Goal: Task Accomplishment & Management: Complete application form

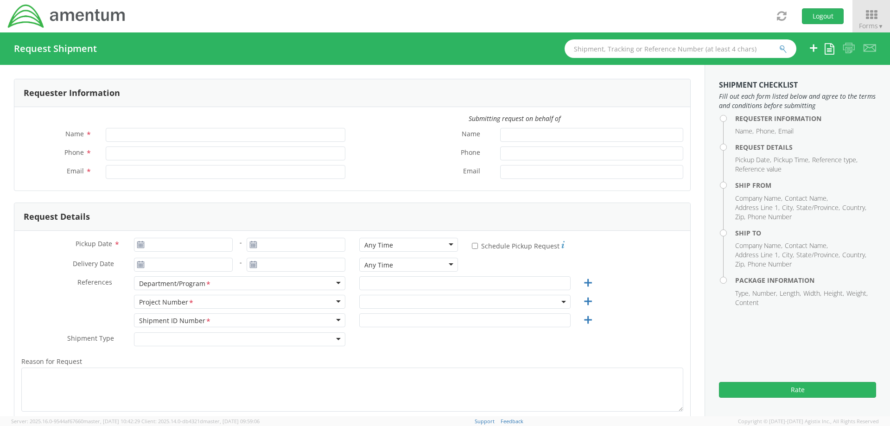
type input "[PERSON_NAME]"
type input "[PHONE_NUMBER]"
type input "[PERSON_NAME][EMAIL_ADDRESS][PERSON_NAME][DOMAIN_NAME]"
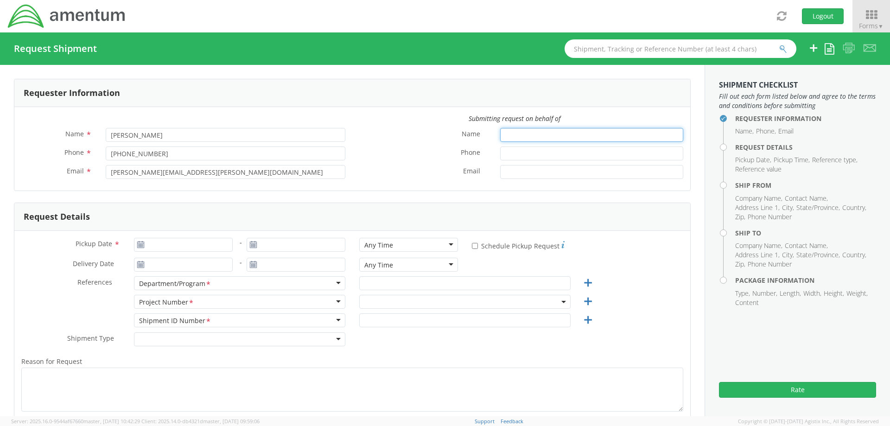
click at [505, 137] on input "Name *" at bounding box center [591, 135] width 183 height 14
type input "[PERSON_NAME]"
click at [506, 152] on input "Phone *" at bounding box center [591, 154] width 183 height 14
type input "5616555155"
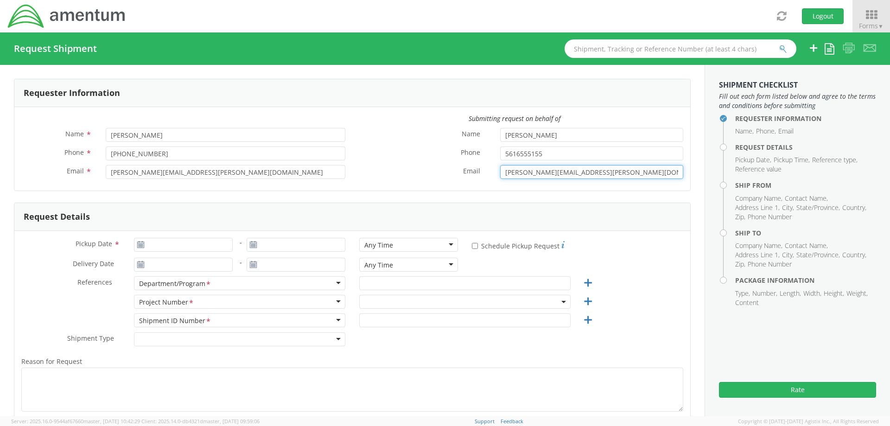
type input "[PERSON_NAME][EMAIL_ADDRESS][PERSON_NAME][DOMAIN_NAME]"
type input "[DATE]"
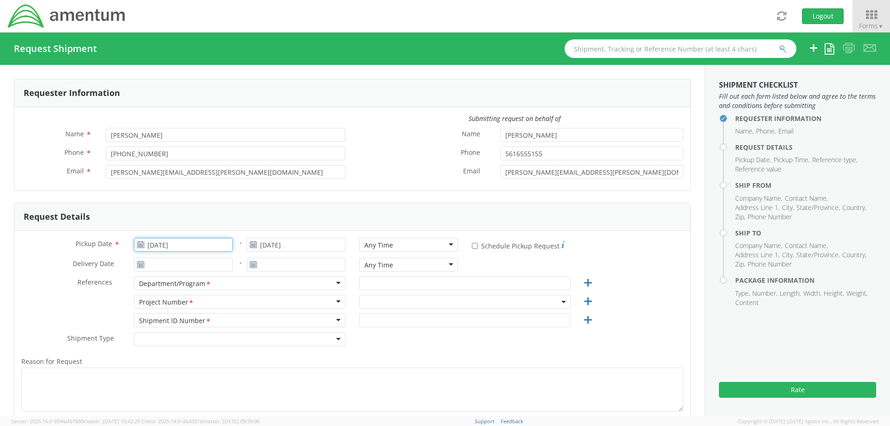
click at [186, 243] on input "[DATE]" at bounding box center [183, 245] width 99 height 14
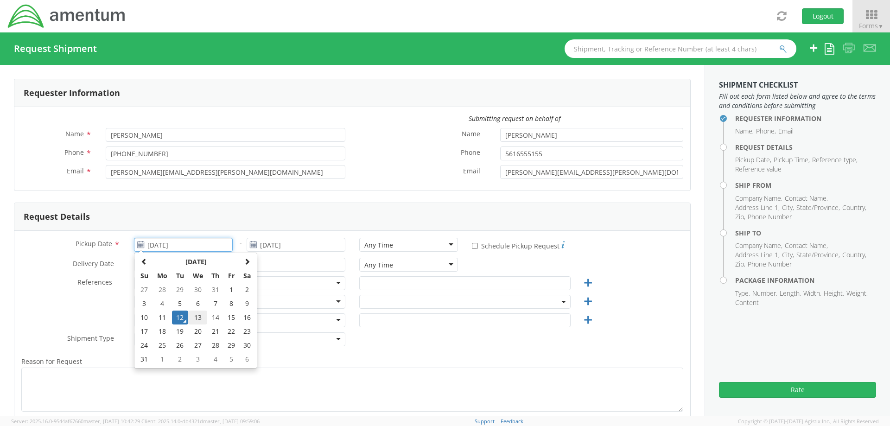
click at [197, 317] on td "13" at bounding box center [197, 318] width 19 height 14
type input "[DATE]"
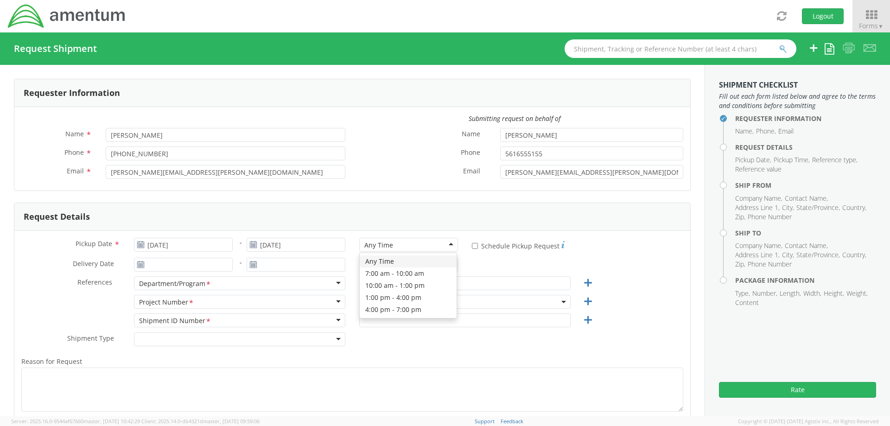
click at [429, 247] on div "Any Time" at bounding box center [408, 245] width 99 height 14
click at [53, 231] on div "Pickup Date * 08/13/2025 - [DATE] 7:00 am - 10:00 am 7:00 am - 10:00 am Any Tim…" at bounding box center [352, 353] width 676 height 244
click at [472, 247] on input "* Schedule Pickup Request" at bounding box center [475, 246] width 6 height 6
checkbox input "true"
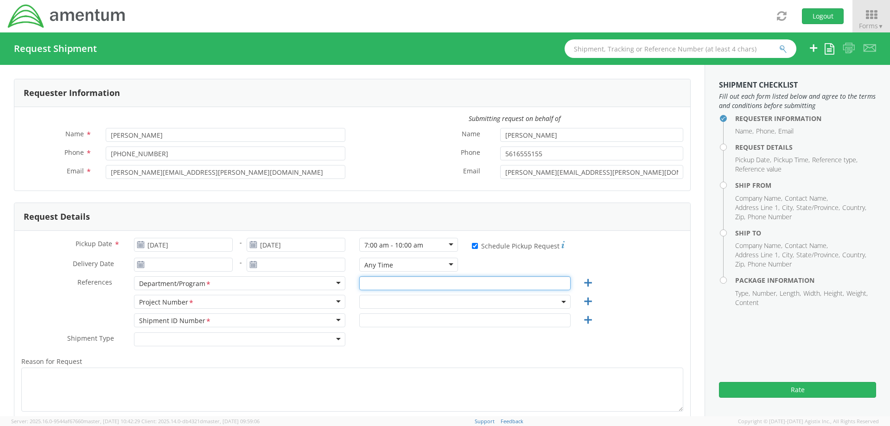
click at [383, 285] on input "text" at bounding box center [464, 283] width 211 height 14
type input "Autec"
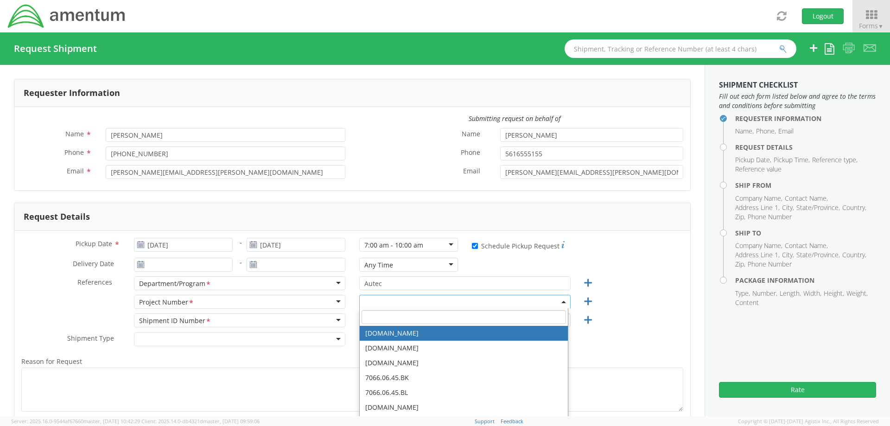
click at [403, 318] on input "search" at bounding box center [464, 317] width 205 height 14
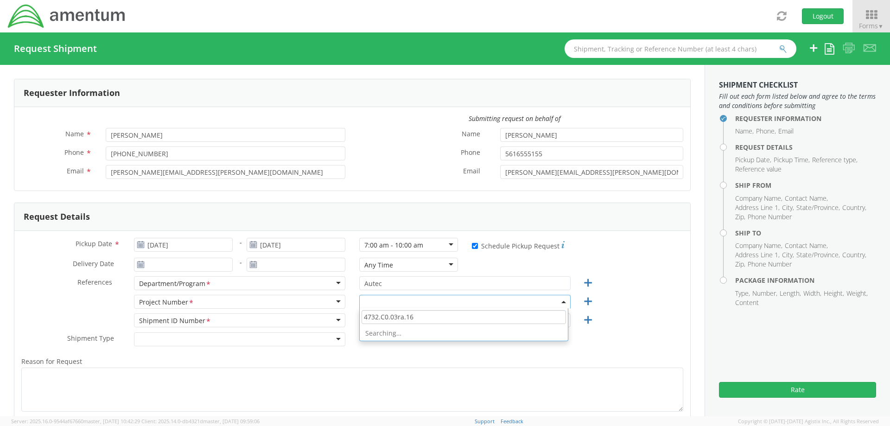
type input "4732.C0.03ra.163"
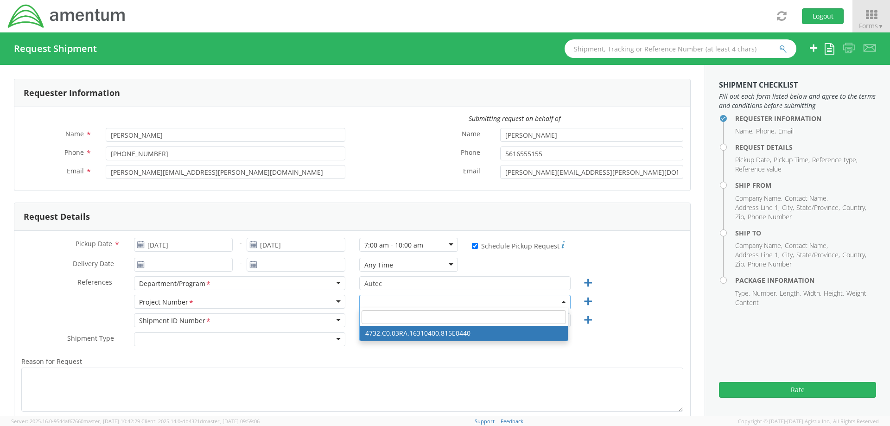
select select "4732.C0.03RA.16310400.815E0440"
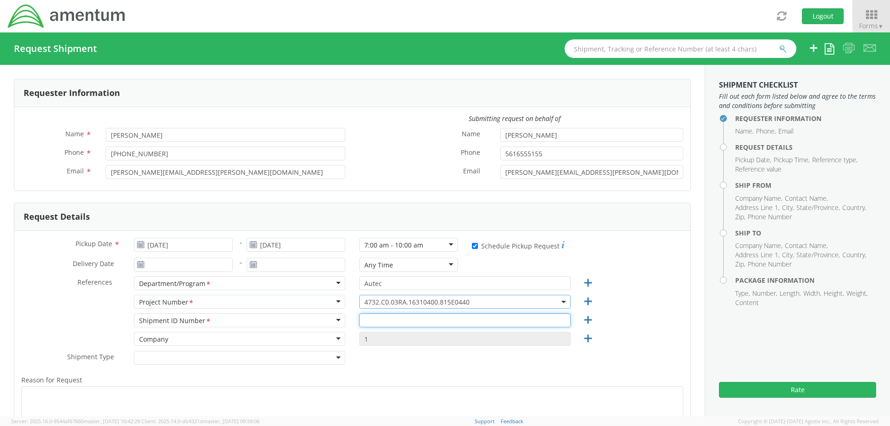
click at [381, 321] on input "text" at bounding box center [464, 321] width 211 height 14
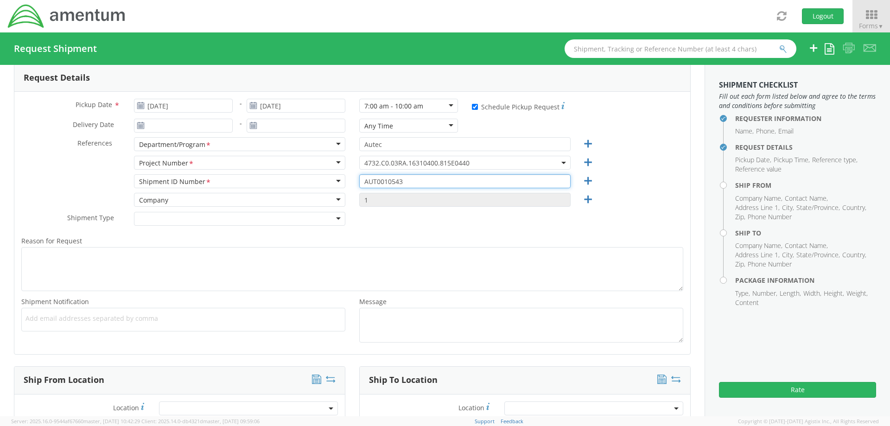
type input "AUT0010543"
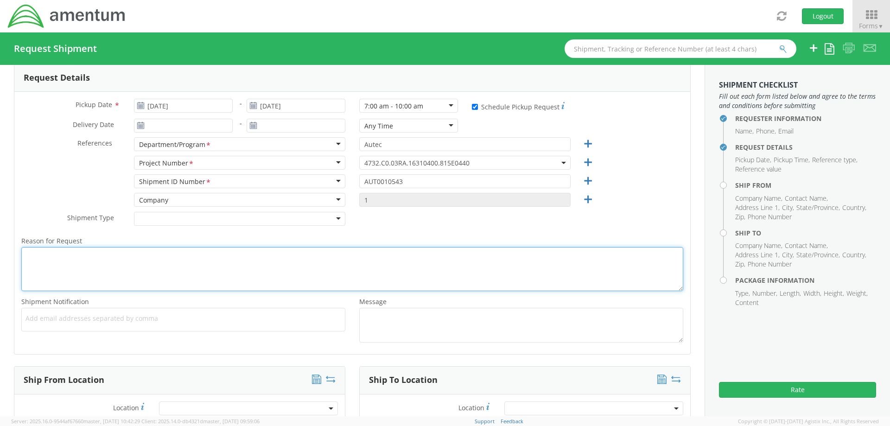
click at [41, 267] on textarea "Reason for Request *" at bounding box center [352, 269] width 662 height 44
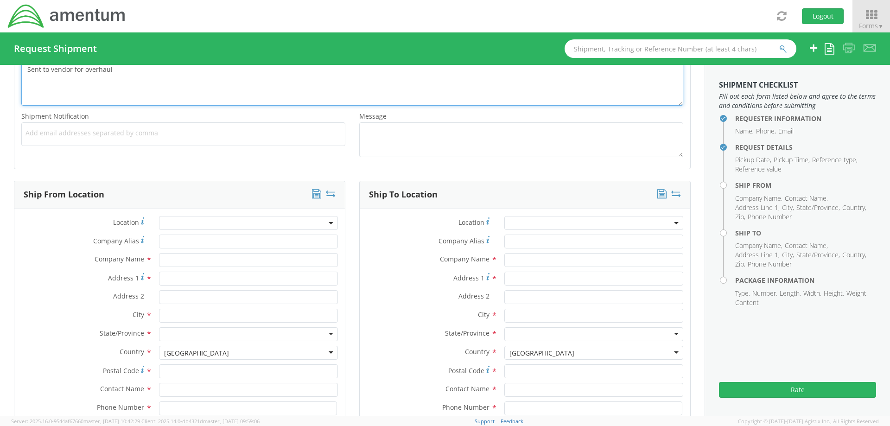
scroll to position [417, 0]
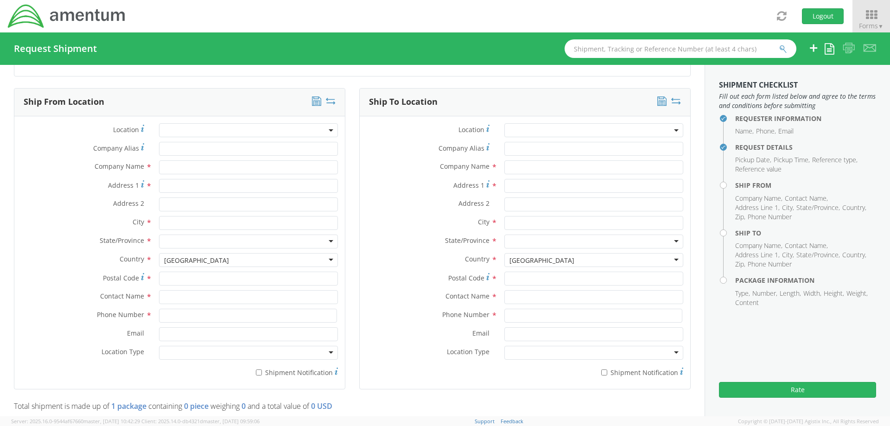
type textarea "Sent to vendor for overhaul"
click at [164, 296] on input "text" at bounding box center [248, 297] width 179 height 14
type input "[PERSON_NAME]"
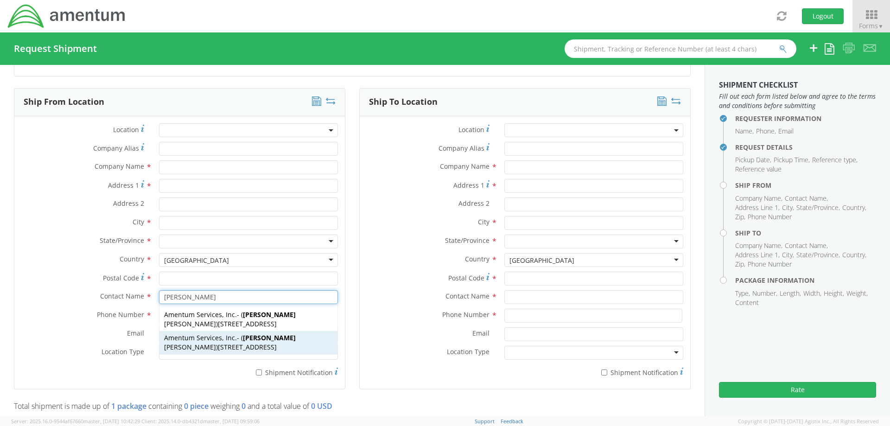
click at [218, 352] on span "[STREET_ADDRESS]" at bounding box center [247, 347] width 59 height 9
type input "Amentum Services, Inc."
type input "[STREET_ADDRESS]"
type input "[GEOGRAPHIC_DATA]"
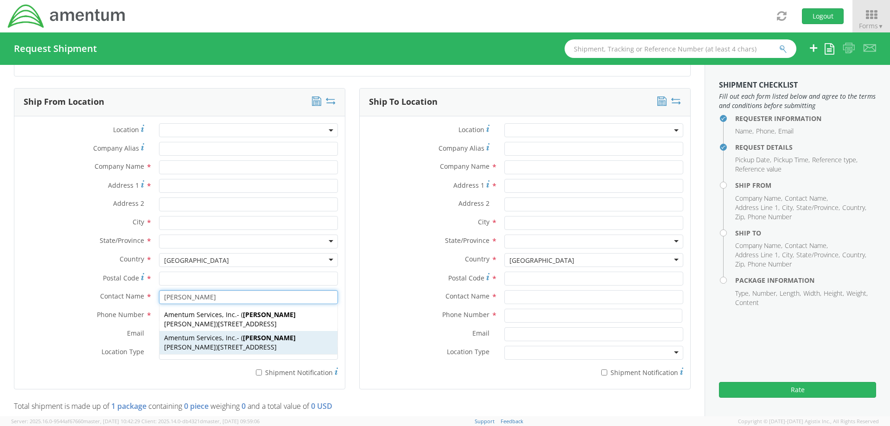
type input "33406"
type input "[PERSON_NAME]"
type input "[PHONE_NUMBER]"
type input "[PERSON_NAME][EMAIL_ADDRESS][PERSON_NAME][DOMAIN_NAME]"
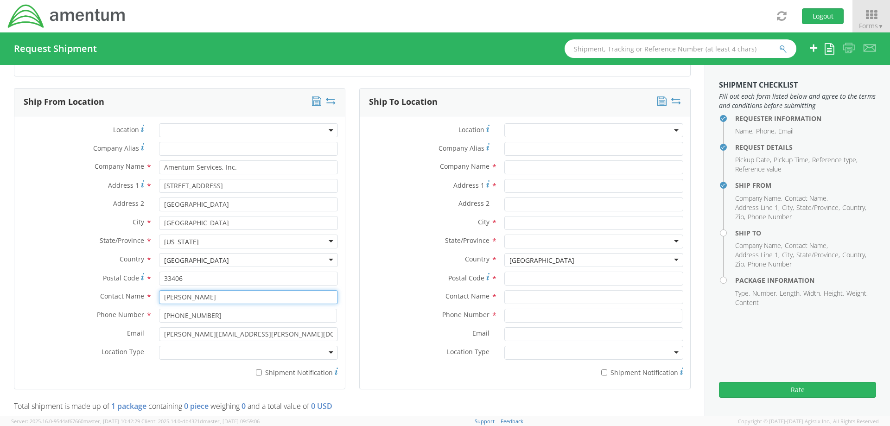
type input "[PERSON_NAME]"
click at [199, 354] on div at bounding box center [248, 353] width 179 height 14
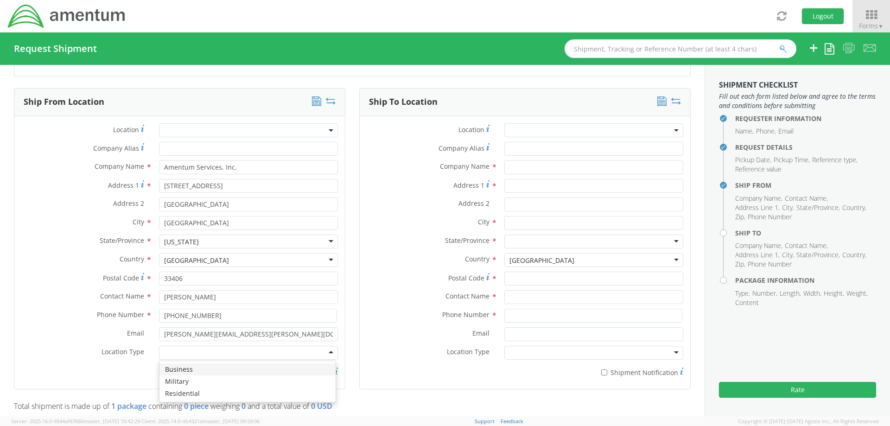
click at [32, 123] on div "Location * Company Alias * Company Name * Amentum Services, Inc. Address 1 * [G…" at bounding box center [179, 252] width 331 height 259
click at [258, 373] on input "* Shipment Notification" at bounding box center [259, 373] width 6 height 6
checkbox input "true"
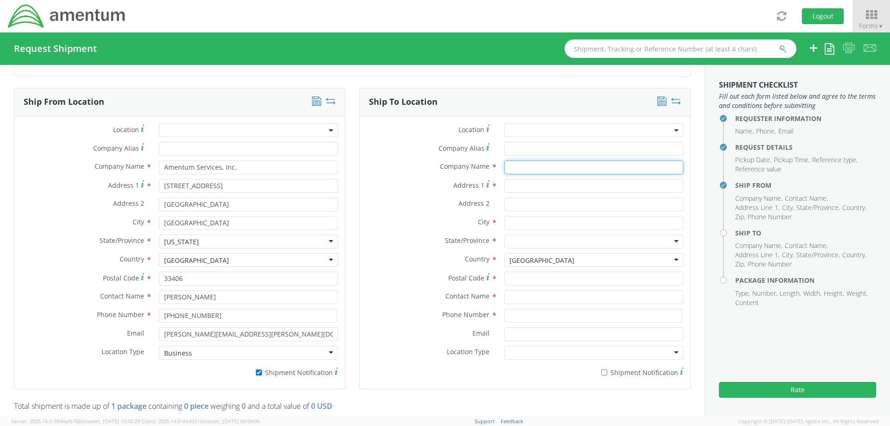
click at [508, 170] on input "text" at bounding box center [594, 167] width 179 height 14
type input "[PERSON_NAME] Corp"
type input "[STREET_ADDRESS]"
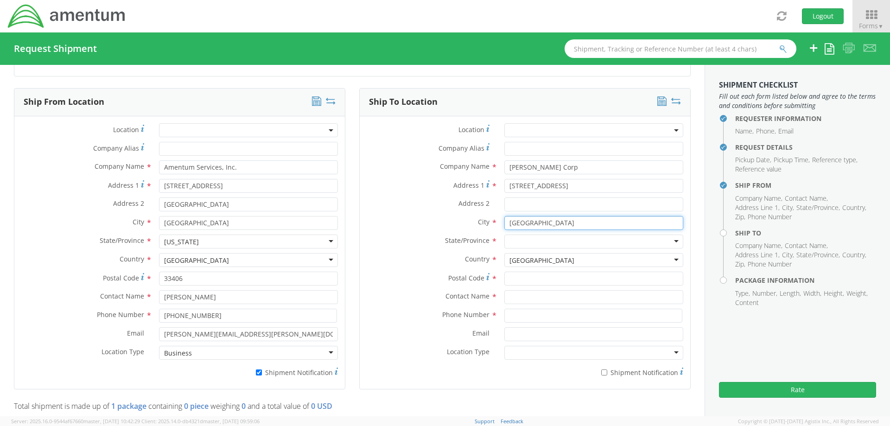
type input "[GEOGRAPHIC_DATA]"
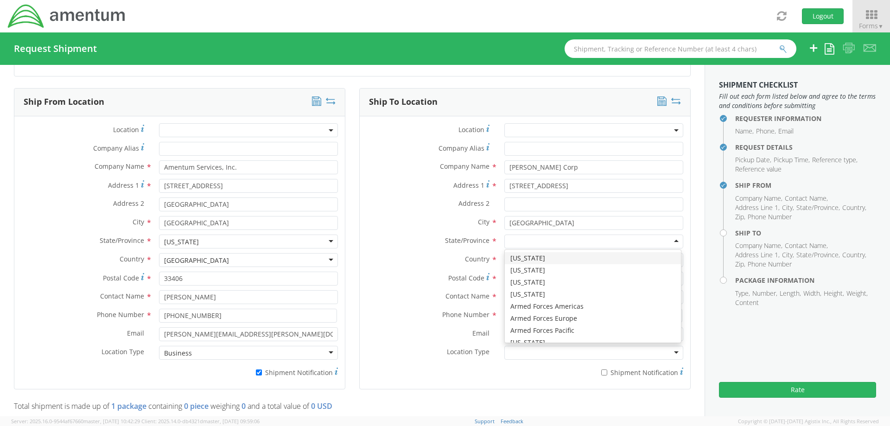
type input "o"
click at [360, 123] on div "Location * Company Alias * Company Name * [PERSON_NAME] Corp Address 1 * [GEOGR…" at bounding box center [525, 252] width 331 height 259
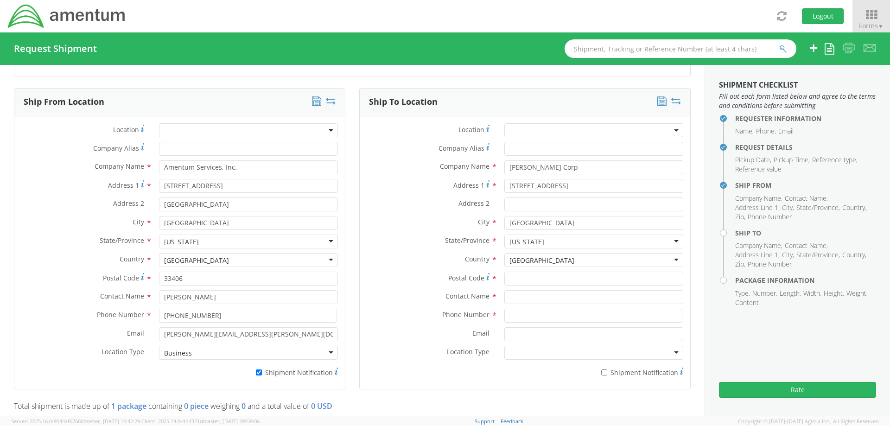
scroll to position [0, 0]
click at [507, 281] on input "Postal Code *" at bounding box center [594, 279] width 179 height 14
type input "97503"
click at [515, 297] on input "text" at bounding box center [594, 297] width 179 height 14
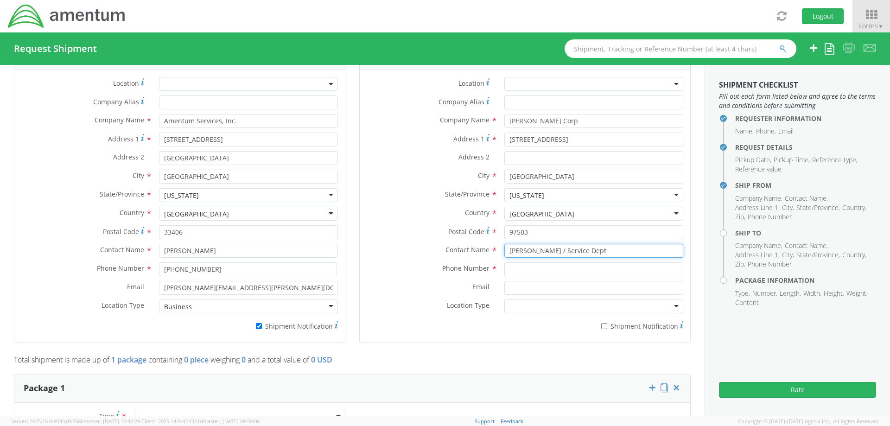
type input "[PERSON_NAME] / Service Dept"
click at [526, 270] on input at bounding box center [594, 270] width 178 height 14
type input "5418264455"
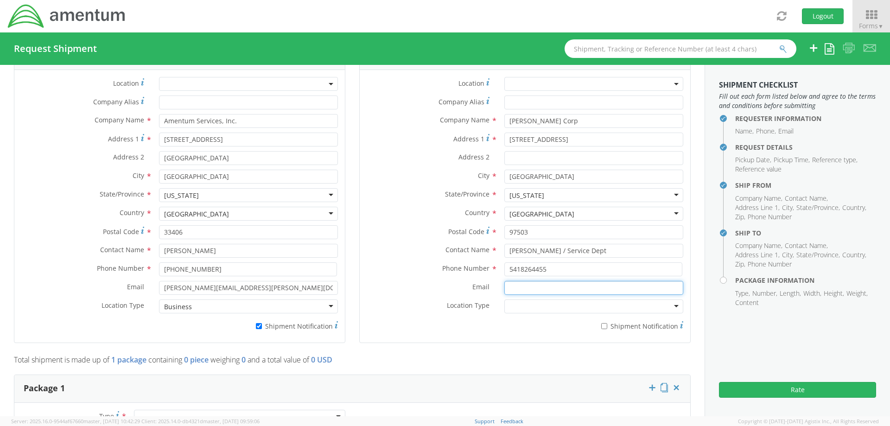
click at [531, 286] on input "Email *" at bounding box center [594, 288] width 179 height 14
type input "[PERSON_NAME][EMAIL_ADDRESS][PERSON_NAME][DOMAIN_NAME]"
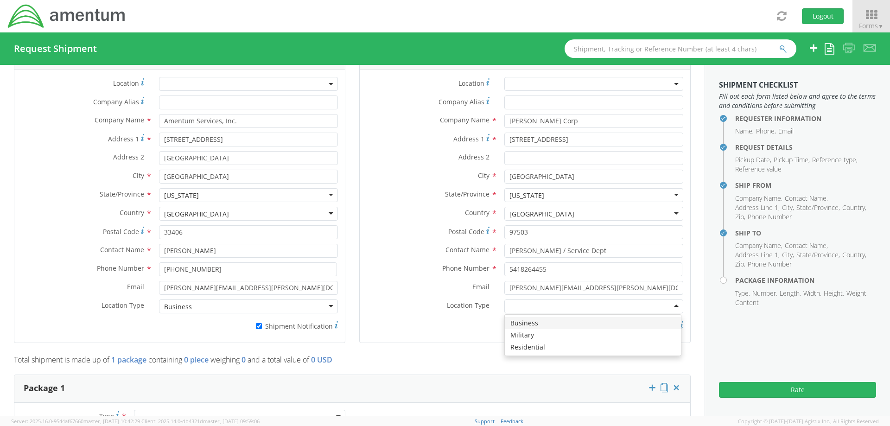
click at [360, 77] on div "Location * Company Alias * Company Name * [PERSON_NAME] Corp Address 1 * [GEOGR…" at bounding box center [525, 206] width 331 height 259
click at [602, 326] on input "* Shipment Notification" at bounding box center [605, 326] width 6 height 6
checkbox input "true"
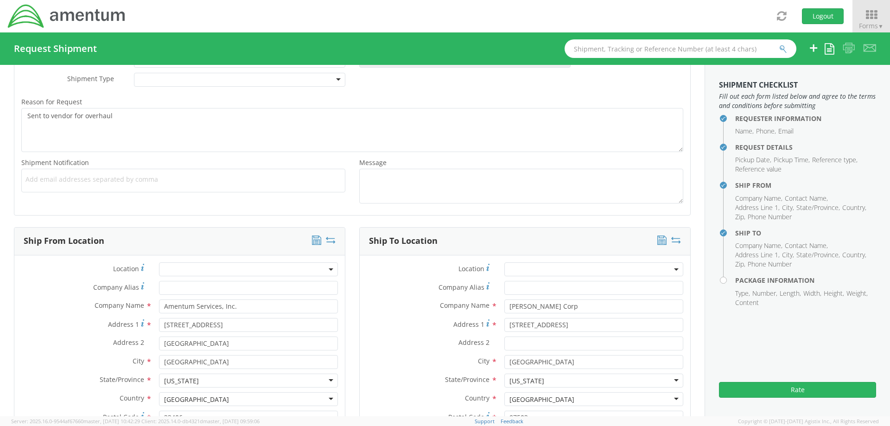
click at [658, 243] on icon at bounding box center [662, 240] width 9 height 9
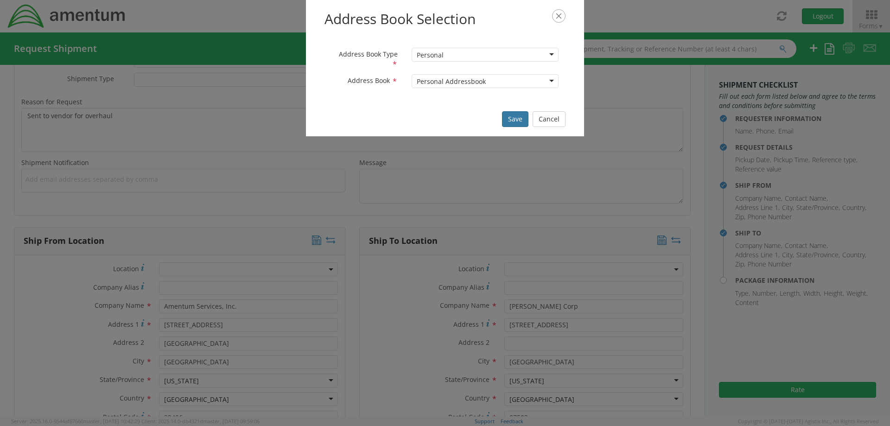
click at [514, 120] on button "Save" at bounding box center [515, 119] width 26 height 16
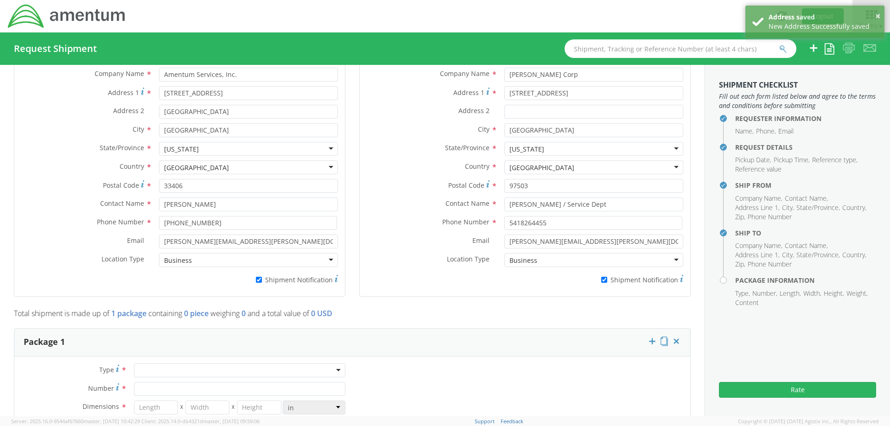
scroll to position [696, 0]
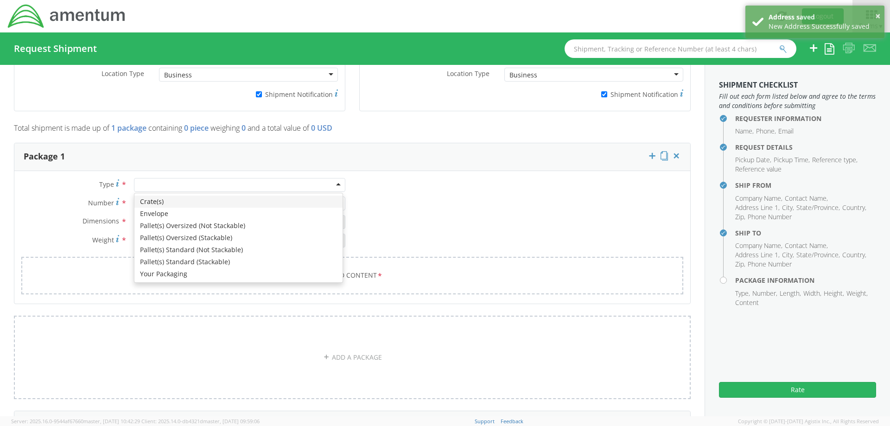
click at [210, 186] on div at bounding box center [239, 185] width 211 height 14
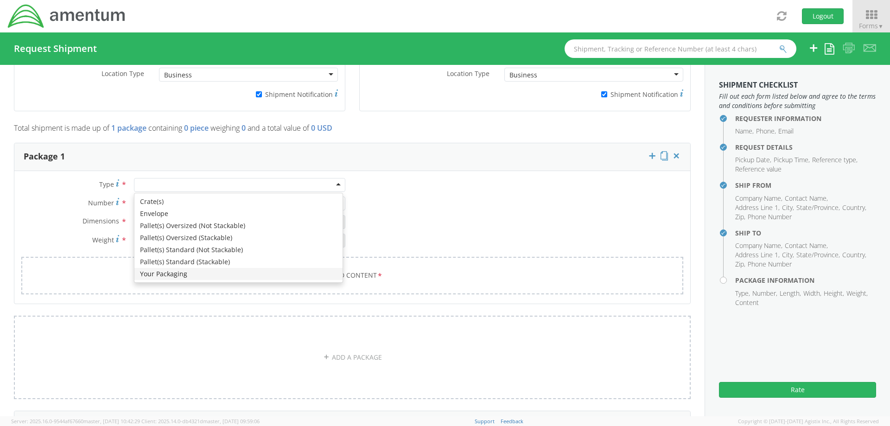
click at [51, 178] on div "Type * Crate(s) Envelope Pallet(s) Oversized (Not Stackable) Pallet(s) Oversize…" at bounding box center [352, 242] width 676 height 128
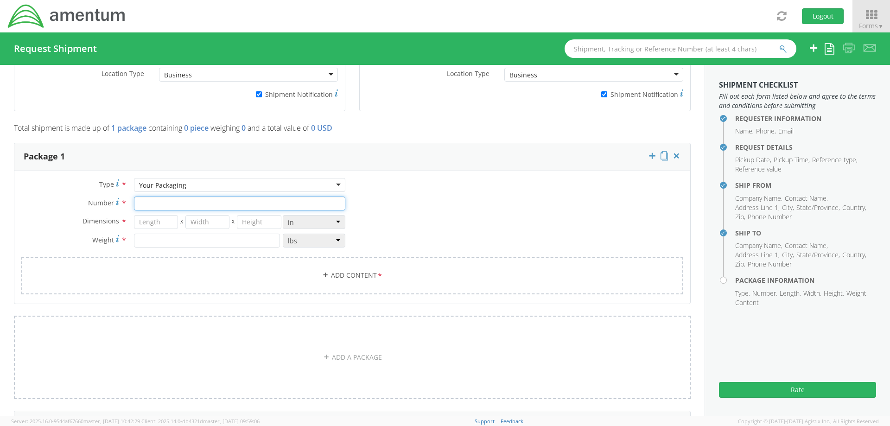
click at [152, 203] on input "Number *" at bounding box center [239, 204] width 211 height 14
type input "1"
type input "6"
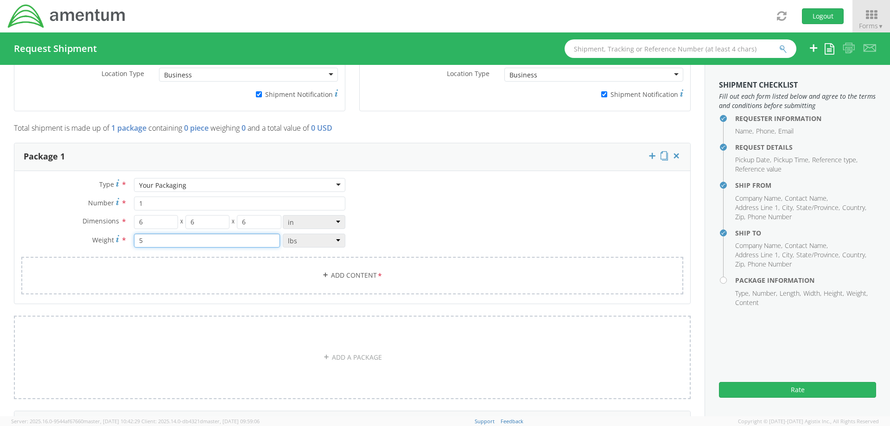
type input "5"
click at [295, 266] on link "Add Content *" at bounding box center [352, 276] width 662 height 38
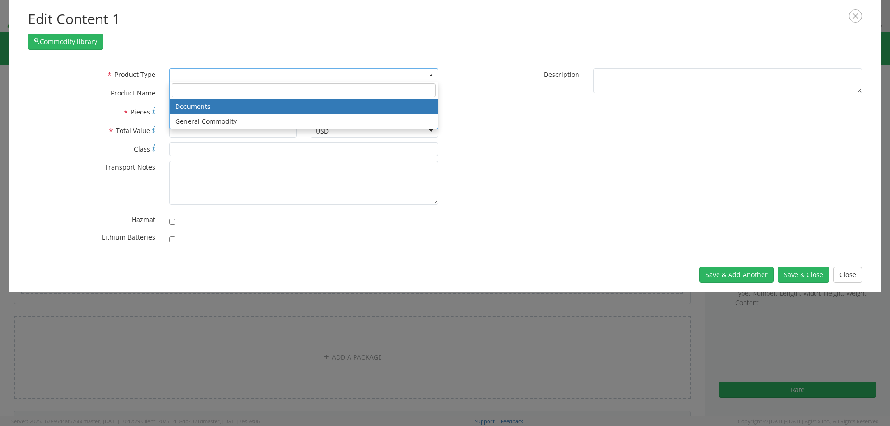
click at [193, 72] on span at bounding box center [303, 75] width 269 height 14
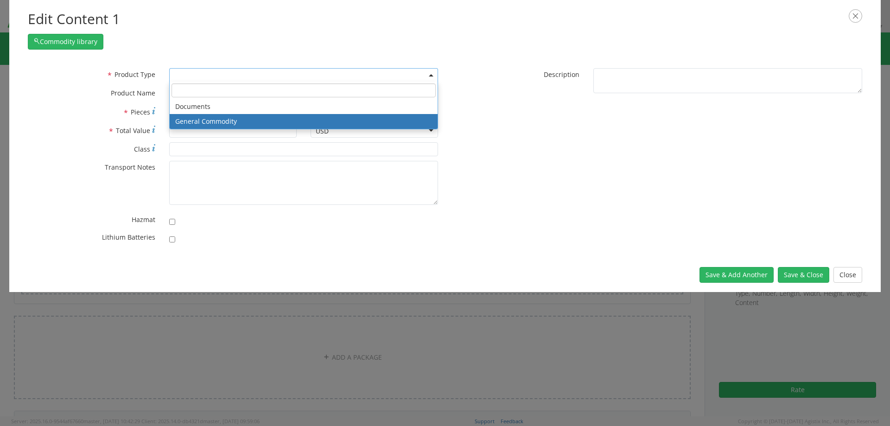
select select "COMMODITY"
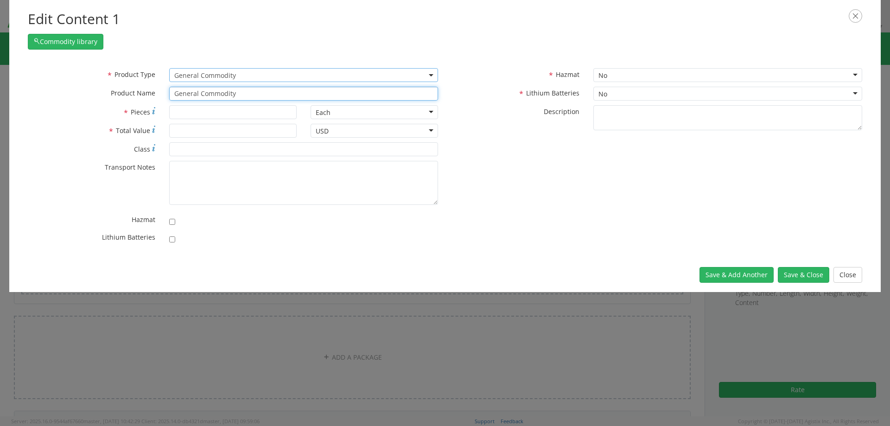
drag, startPoint x: 240, startPoint y: 93, endPoint x: 150, endPoint y: 92, distance: 89.5
click at [150, 92] on div "* Product Name General Commodity" at bounding box center [233, 94] width 424 height 14
type input "Engine Mounts"
type input "1"
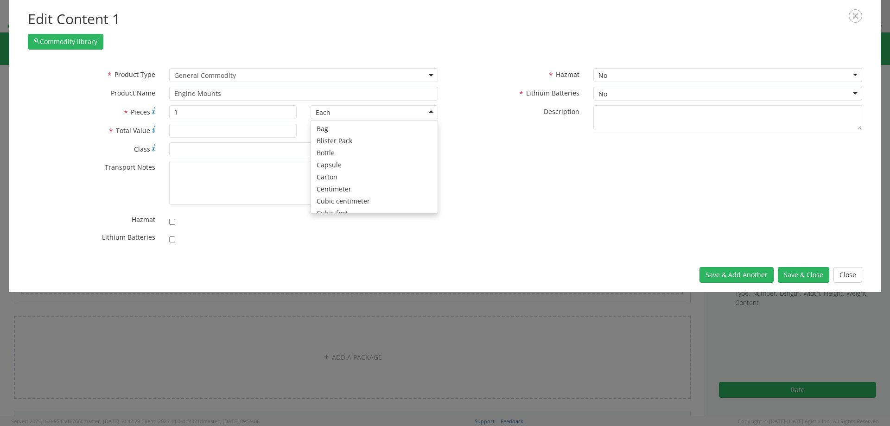
scroll to position [83, 0]
type input "500"
click at [803, 273] on button "Save & Close" at bounding box center [803, 275] width 51 height 16
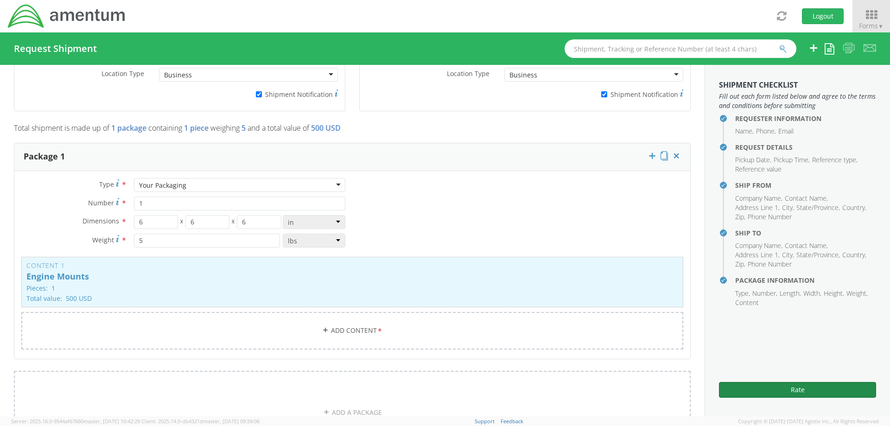
click at [815, 393] on button "Rate" at bounding box center [797, 390] width 157 height 16
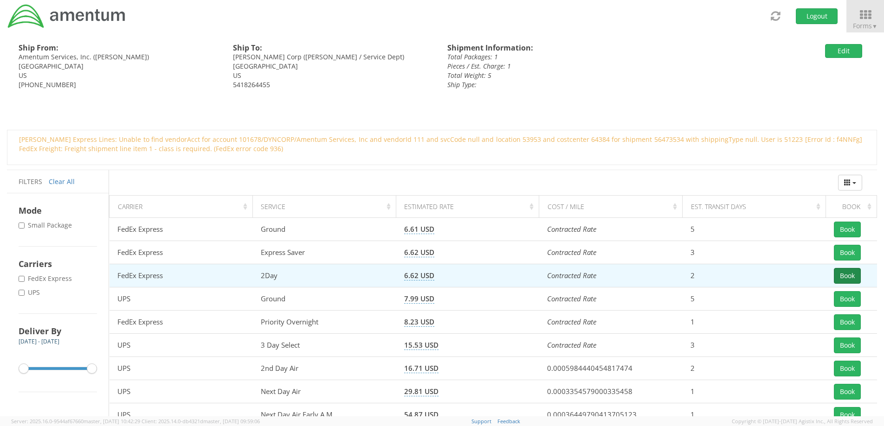
click at [851, 275] on button "Book" at bounding box center [846, 276] width 27 height 16
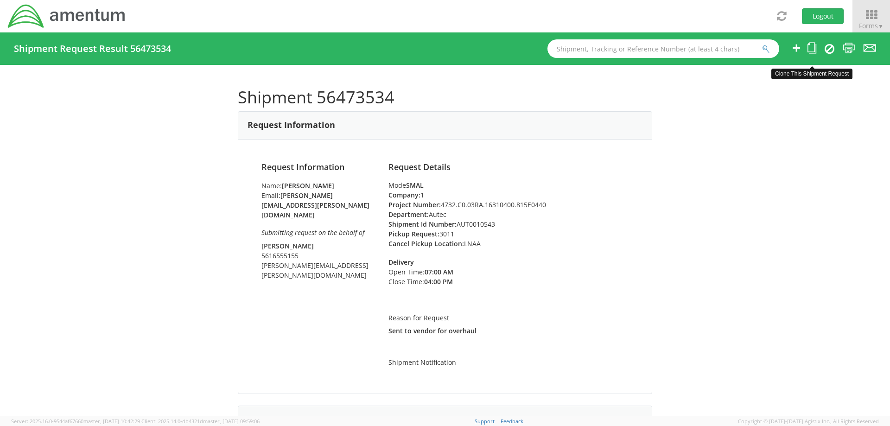
click at [812, 46] on icon at bounding box center [812, 48] width 9 height 12
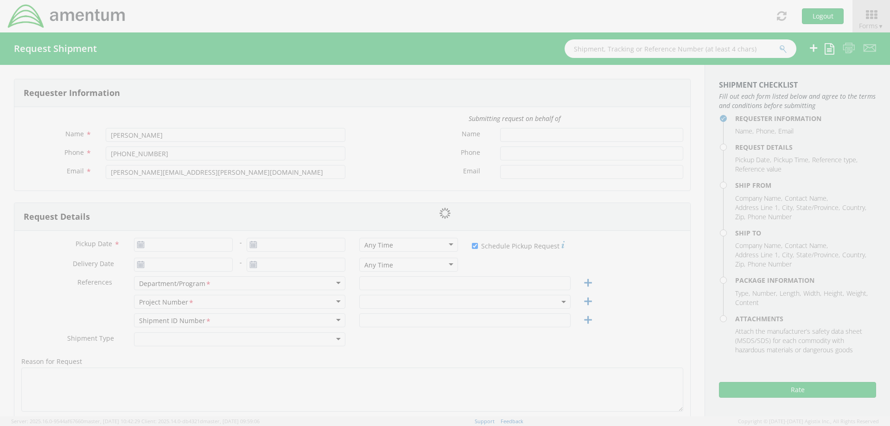
type input "[PERSON_NAME]"
type input "5616555155"
type input "[PERSON_NAME][EMAIL_ADDRESS][PERSON_NAME][DOMAIN_NAME]"
type input "[DATE]"
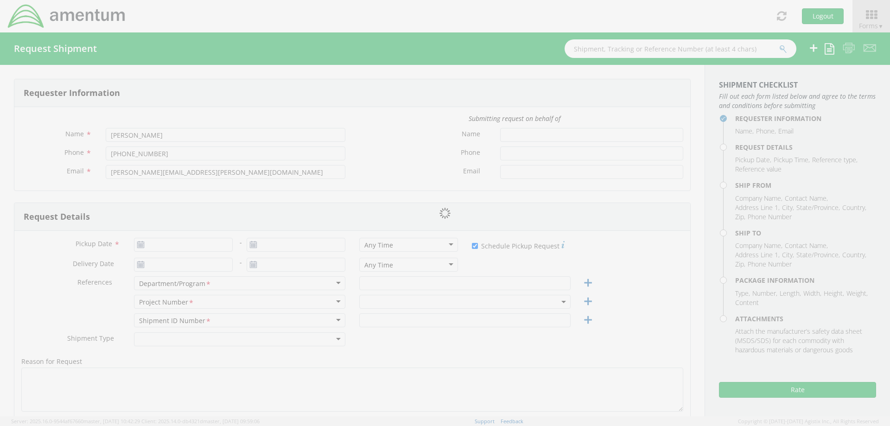
checkbox input "true"
type input "Autec"
type input "AUT0010543"
type textarea "Sent to vendor for overhaul"
select select
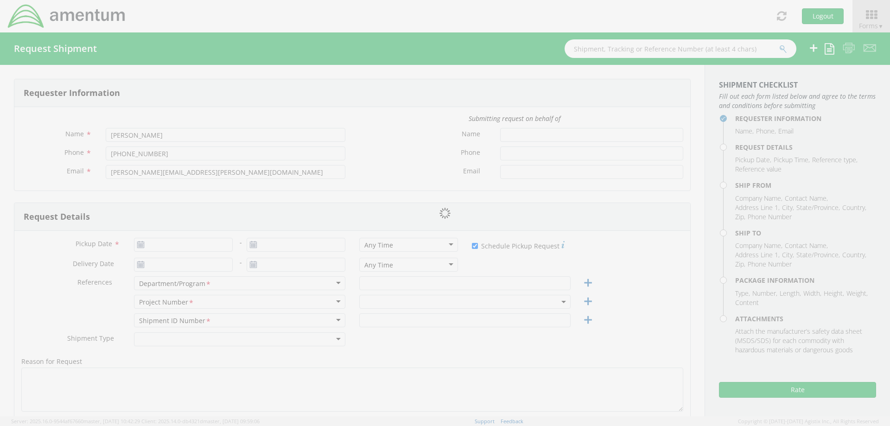
type input "Amentum Services, Inc."
type input "[STREET_ADDRESS]"
type input "[GEOGRAPHIC_DATA]"
type input "33406"
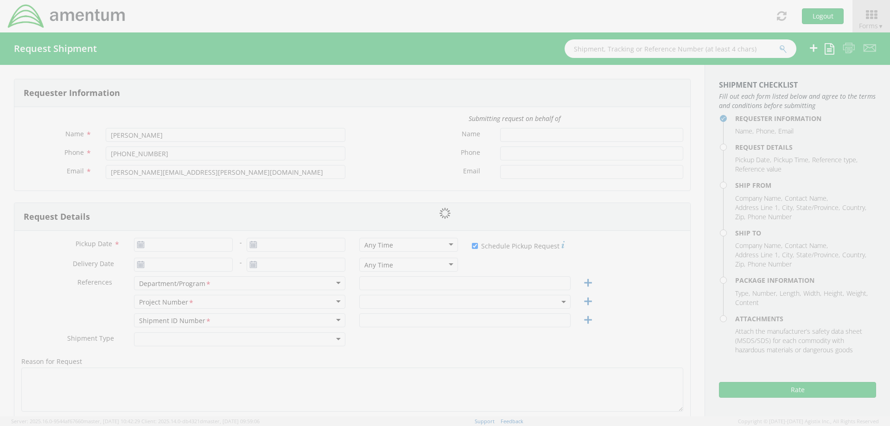
type input "[PERSON_NAME]"
type input "[PHONE_NUMBER]"
type input "[PERSON_NAME][EMAIL_ADDRESS][PERSON_NAME][DOMAIN_NAME]"
checkbox input "true"
select select
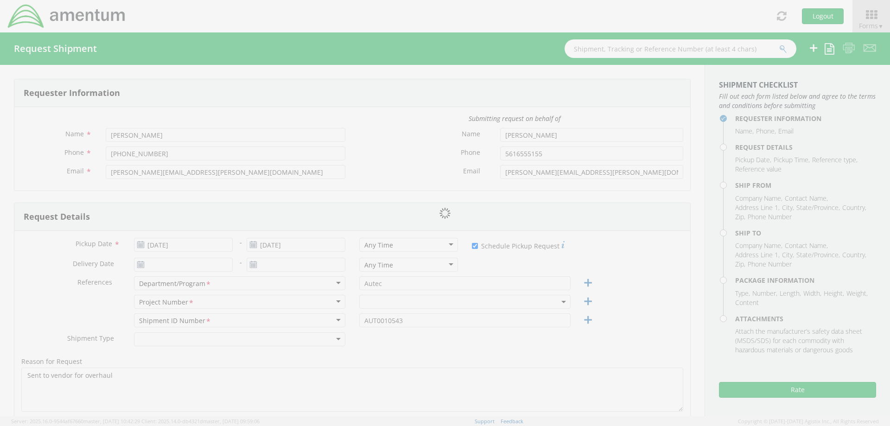
type input "[PERSON_NAME] Corp"
type input "[STREET_ADDRESS]"
type input "[GEOGRAPHIC_DATA]"
type input "97503"
type input "[PERSON_NAME] / Service Dept"
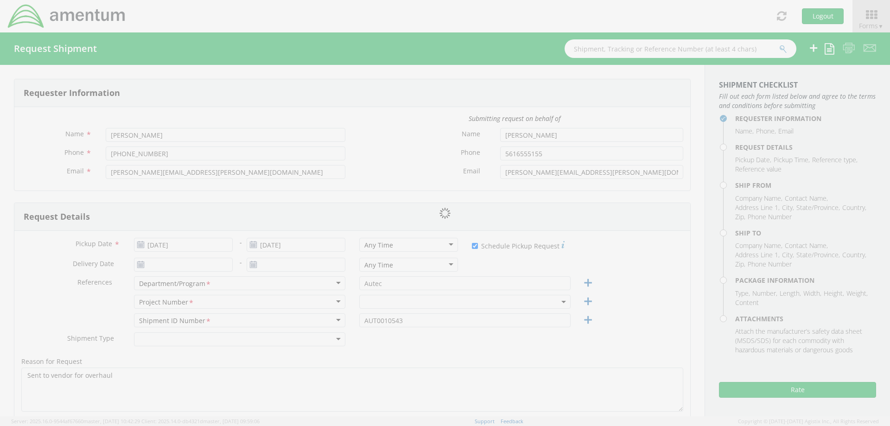
type input "5418264455"
type input "[PERSON_NAME][EMAIL_ADDRESS][PERSON_NAME][DOMAIN_NAME]"
checkbox input "true"
type input "1"
type input "6"
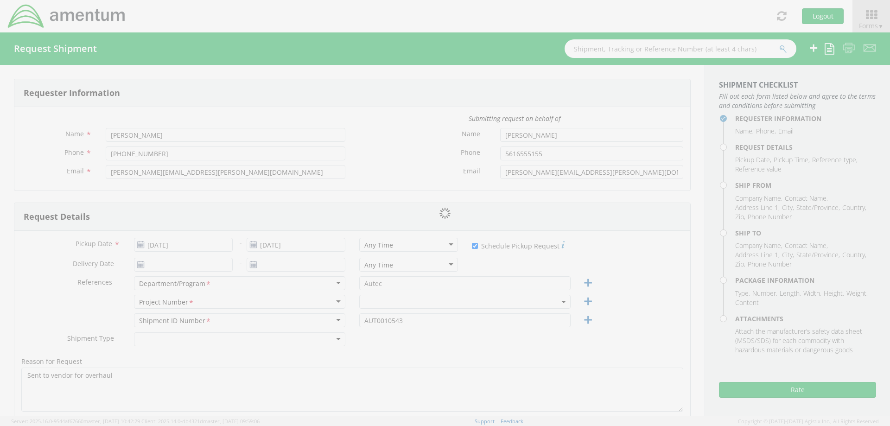
type input "6"
type input "5"
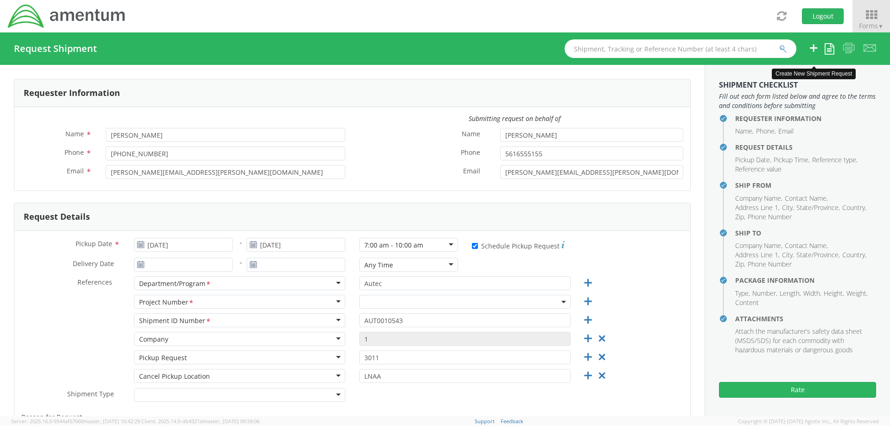
select select "4732.C0.03RA.16310400.815E0440"
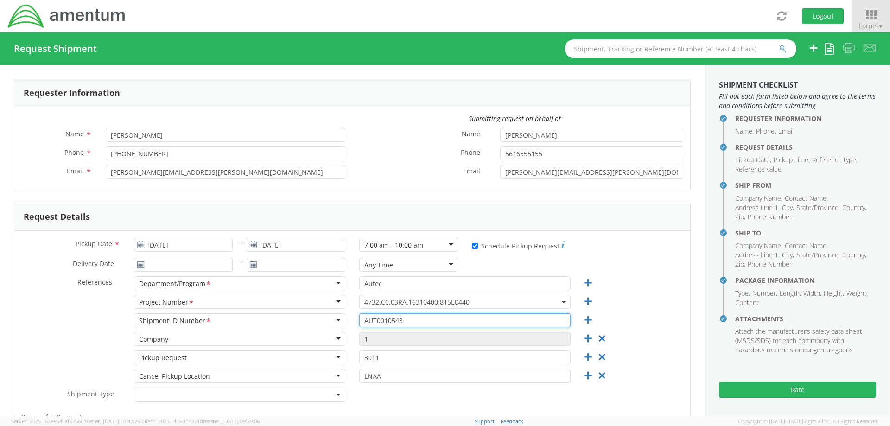
click at [409, 321] on input "AUT0010543" at bounding box center [464, 321] width 211 height 14
type input "AUT0010551"
click at [596, 339] on icon at bounding box center [602, 339] width 12 height 12
type input "3011"
type input "LNAA"
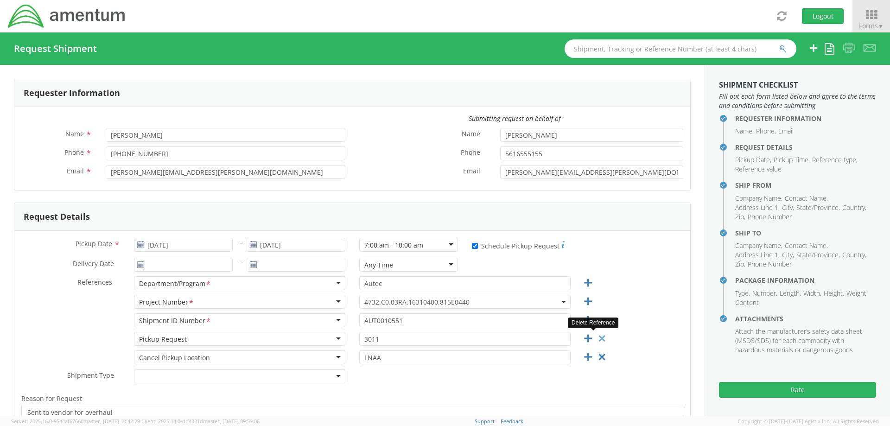
click at [597, 340] on icon at bounding box center [602, 339] width 12 height 12
type input "LNAA"
click at [597, 338] on icon at bounding box center [602, 339] width 12 height 12
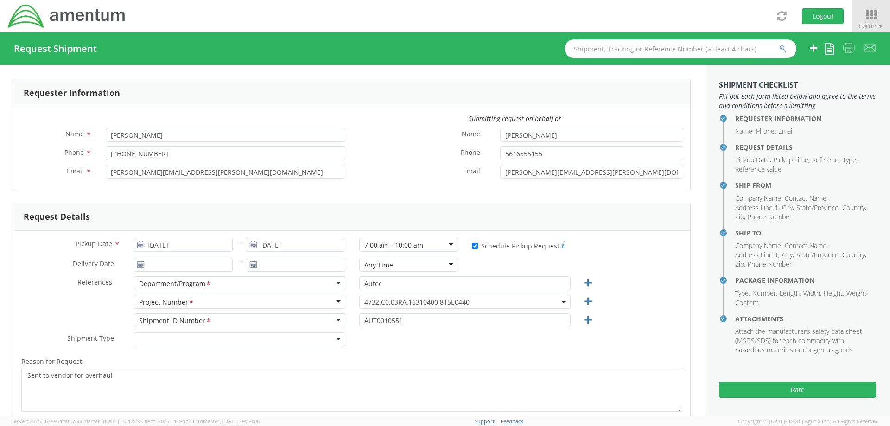
scroll to position [139, 0]
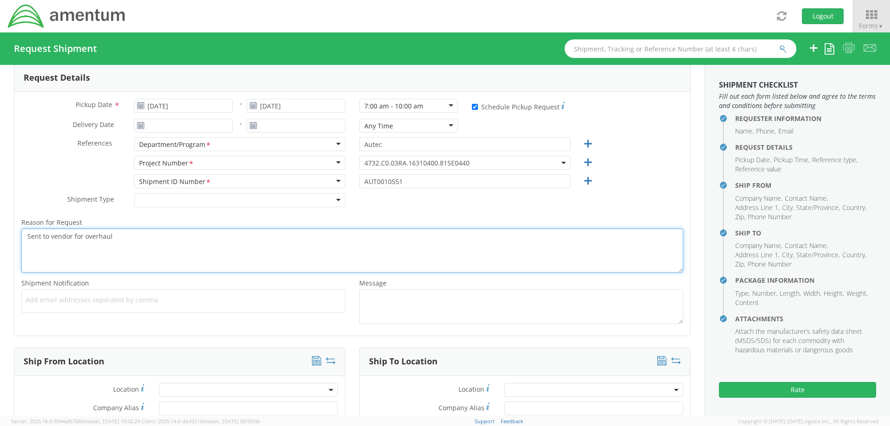
drag, startPoint x: 120, startPoint y: 237, endPoint x: 25, endPoint y: 234, distance: 95.1
click at [25, 234] on textarea "Sent to vendor for overhaul" at bounding box center [352, 251] width 662 height 44
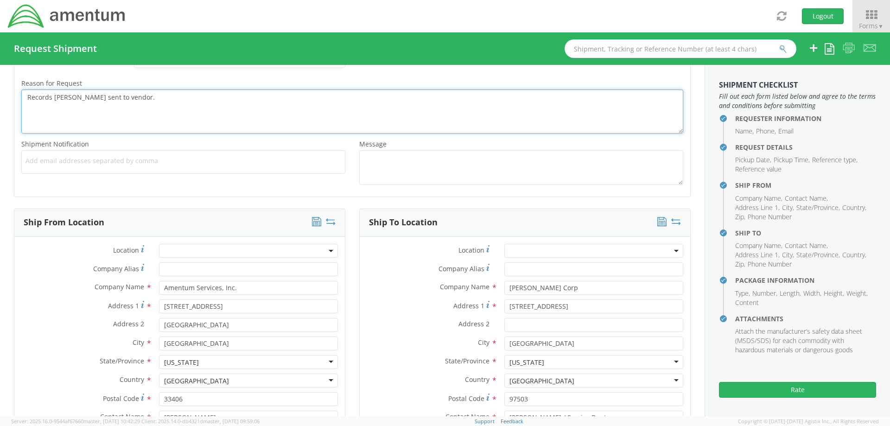
scroll to position [371, 0]
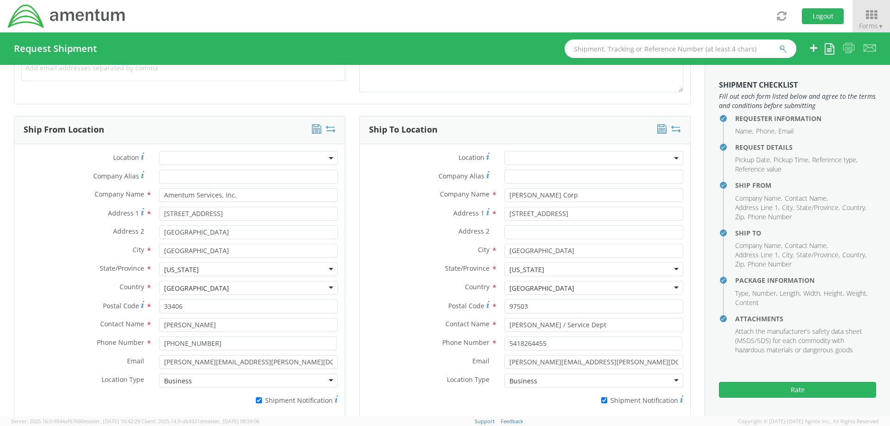
type textarea "Records [PERSON_NAME] sent to vendor."
drag, startPoint x: 557, startPoint y: 195, endPoint x: 484, endPoint y: 198, distance: 72.4
click at [484, 198] on div "Company Name * [PERSON_NAME] Corp" at bounding box center [525, 195] width 331 height 14
type input "[PERSON_NAME]"
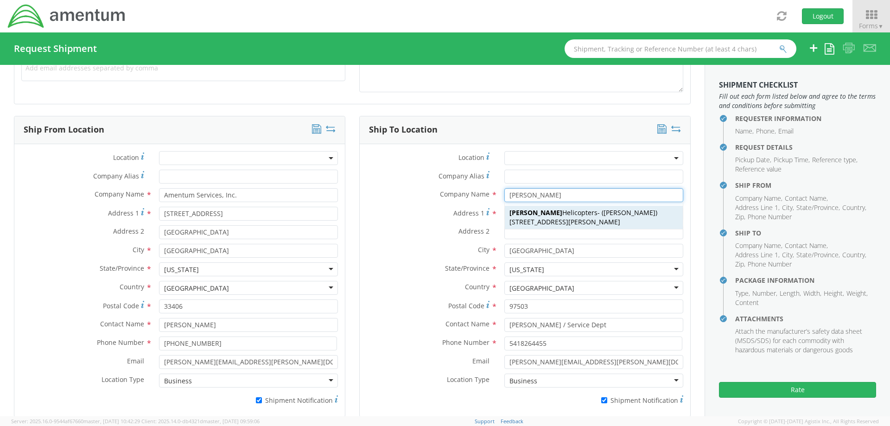
click at [551, 215] on span "[PERSON_NAME] Helicopters" at bounding box center [554, 212] width 88 height 9
select select
type input "[PERSON_NAME] Helicopters"
type input "[STREET_ADDRESS][PERSON_NAME]"
type input "Perkasie"
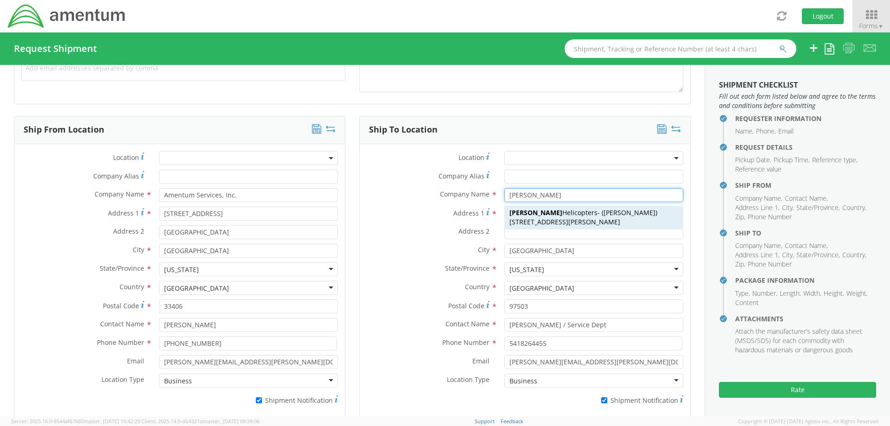
type input "18944"
type input "[PERSON_NAME]"
type input "[PHONE_NUMBER]"
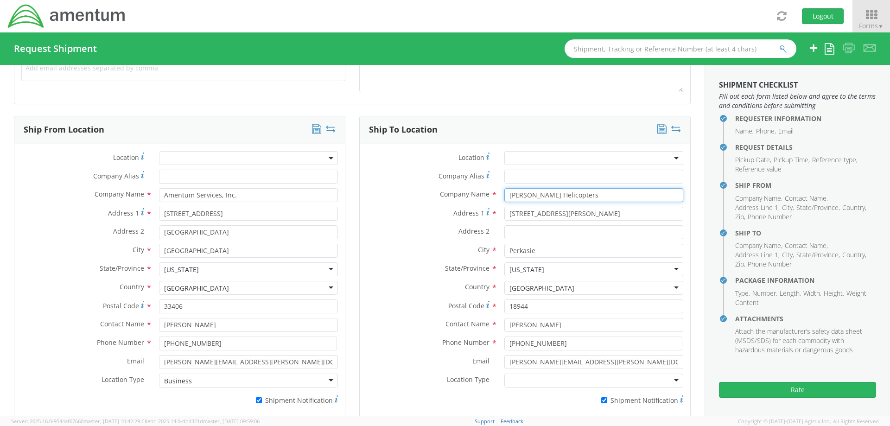
scroll to position [464, 0]
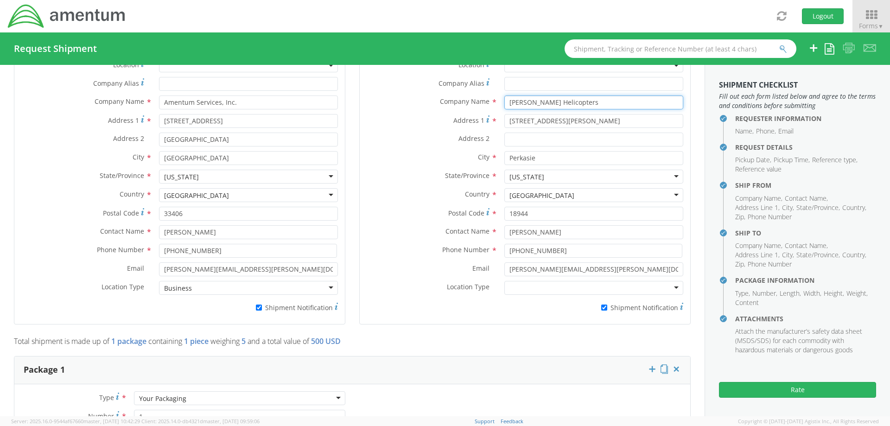
type input "[PERSON_NAME] Helicopters"
click at [520, 285] on div at bounding box center [594, 288] width 179 height 14
drag, startPoint x: 524, startPoint y: 307, endPoint x: 23, endPoint y: 7, distance: 583.5
click at [360, 58] on div "Location * Company Alias * Company Name * [PERSON_NAME] Helicopters [PERSON_NAM…" at bounding box center [525, 187] width 331 height 259
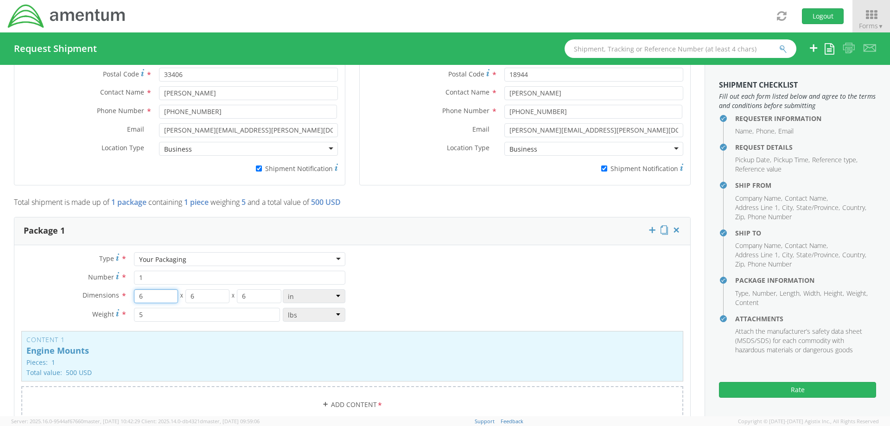
drag, startPoint x: 153, startPoint y: 298, endPoint x: 81, endPoint y: 298, distance: 72.4
click at [83, 298] on div "Dimensions * 6 X 6 X 6 in cm ft" at bounding box center [183, 296] width 338 height 14
type input "12"
type input "2"
type input "13"
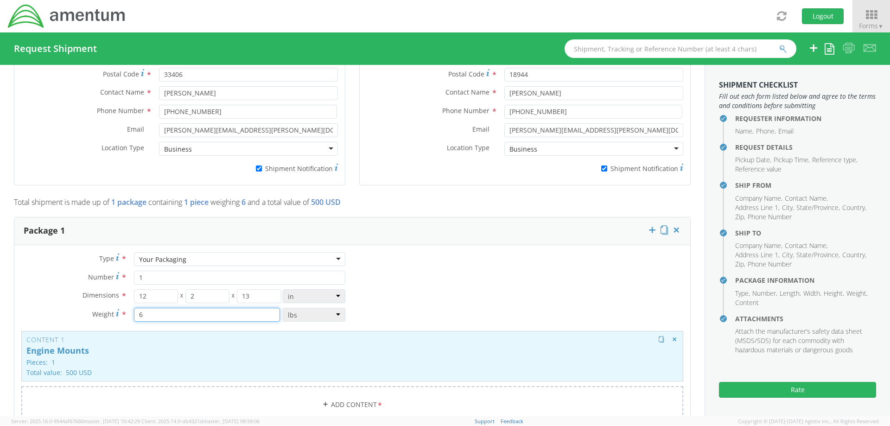
type input "6"
click at [225, 350] on p "Engine Mounts" at bounding box center [352, 350] width 652 height 9
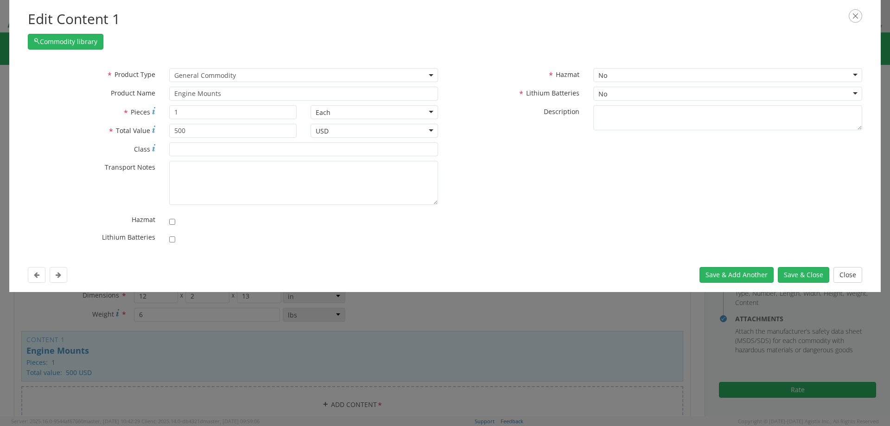
click at [250, 73] on span "General Commodity" at bounding box center [303, 75] width 259 height 9
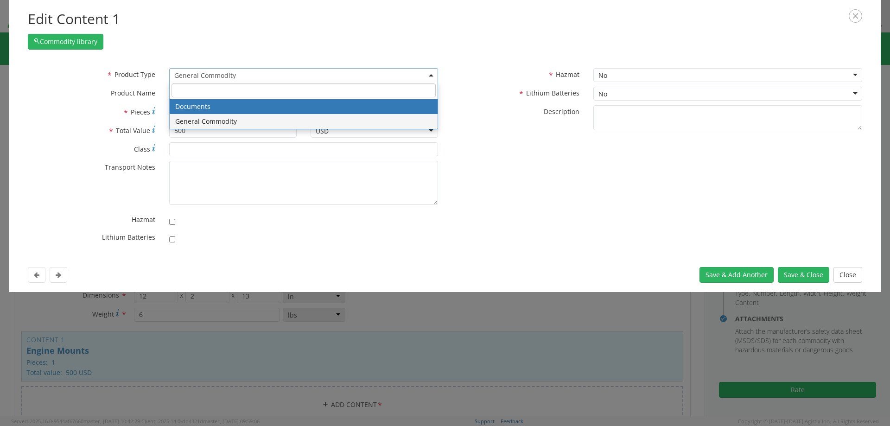
select select "DOCUMENT"
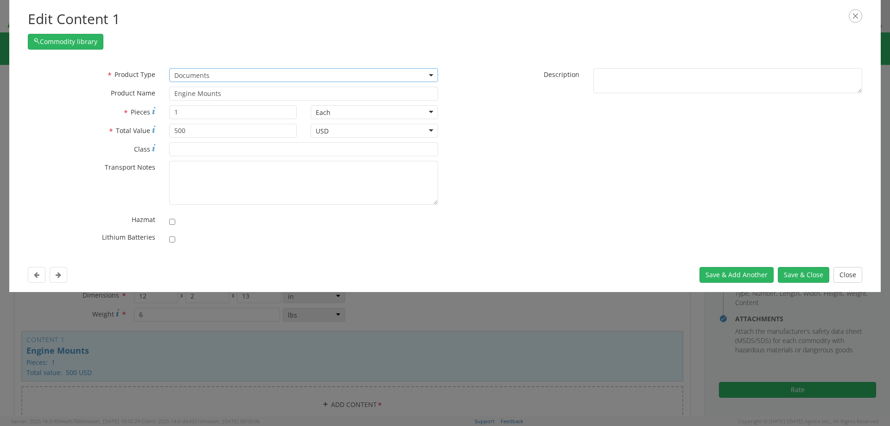
type input "Documents"
type textarea "Documents"
drag, startPoint x: 222, startPoint y: 96, endPoint x: 94, endPoint y: 95, distance: 127.5
click at [94, 95] on div "* Product Name Documents unable to find any results that match the current query" at bounding box center [233, 94] width 424 height 14
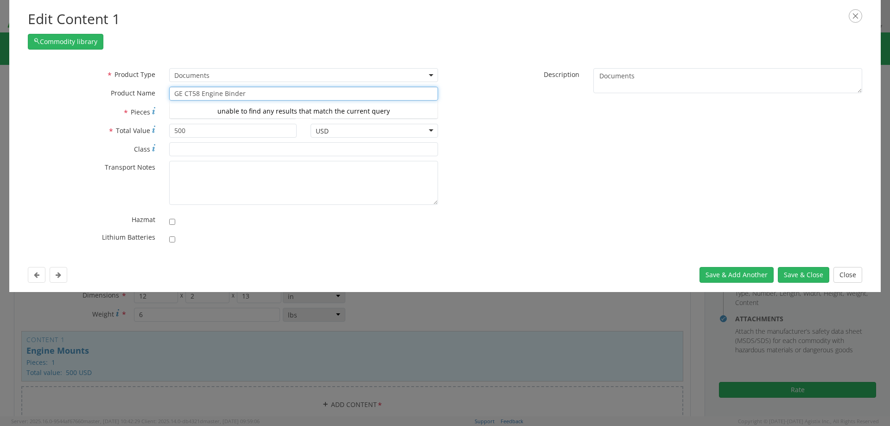
type input "GE CT58 Engine Binder"
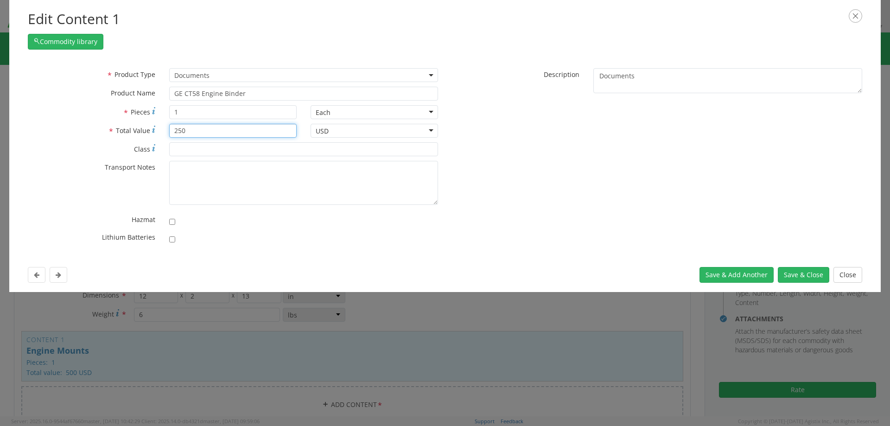
type input "250"
click at [811, 275] on button "Save & Close" at bounding box center [803, 275] width 51 height 16
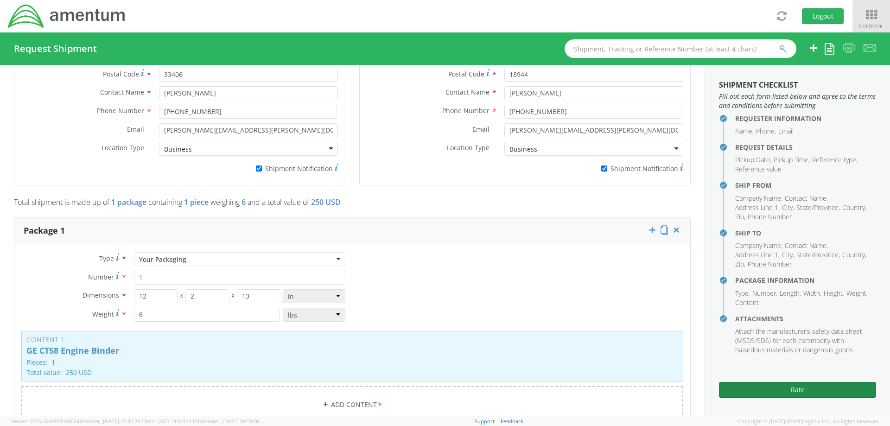
click at [801, 388] on button "Rate" at bounding box center [797, 390] width 157 height 16
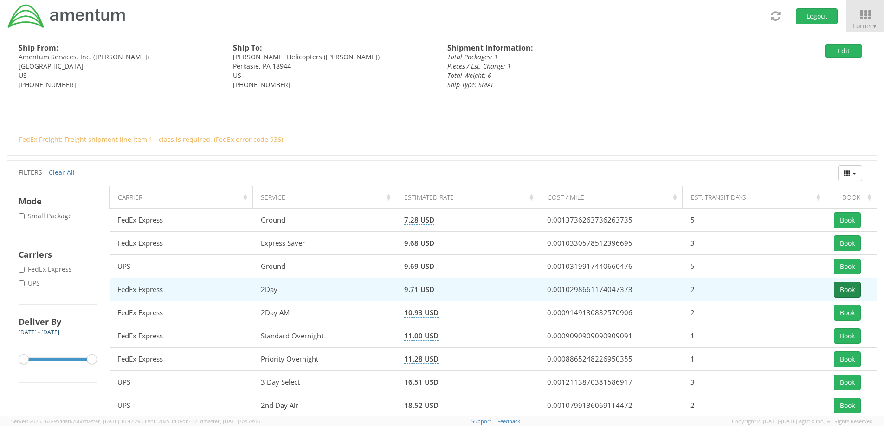
click at [855, 292] on button "Book" at bounding box center [846, 290] width 27 height 16
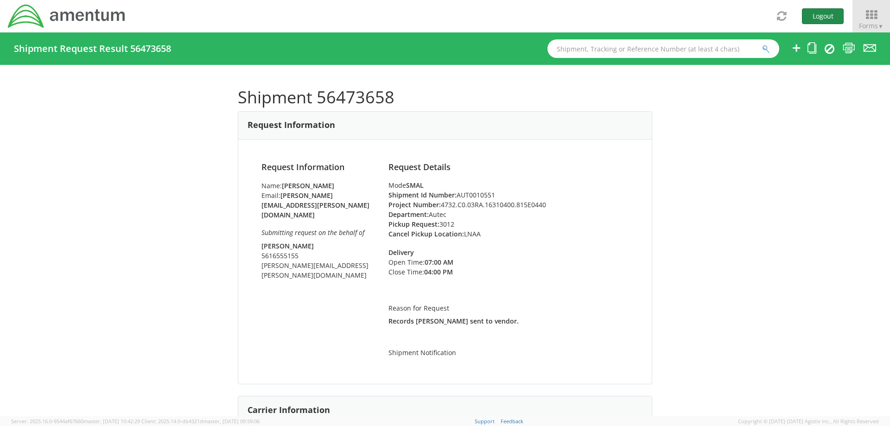
click at [822, 18] on button "Logout" at bounding box center [823, 16] width 42 height 16
